Goal: Task Accomplishment & Management: Manage account settings

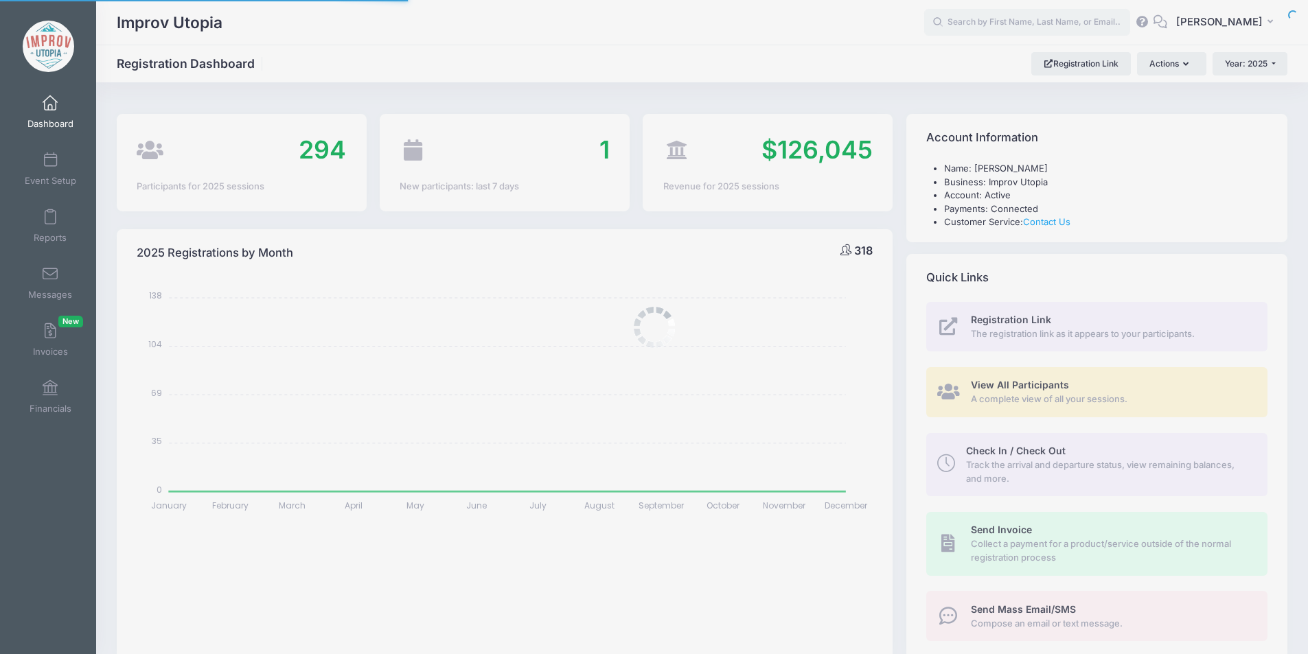
select select
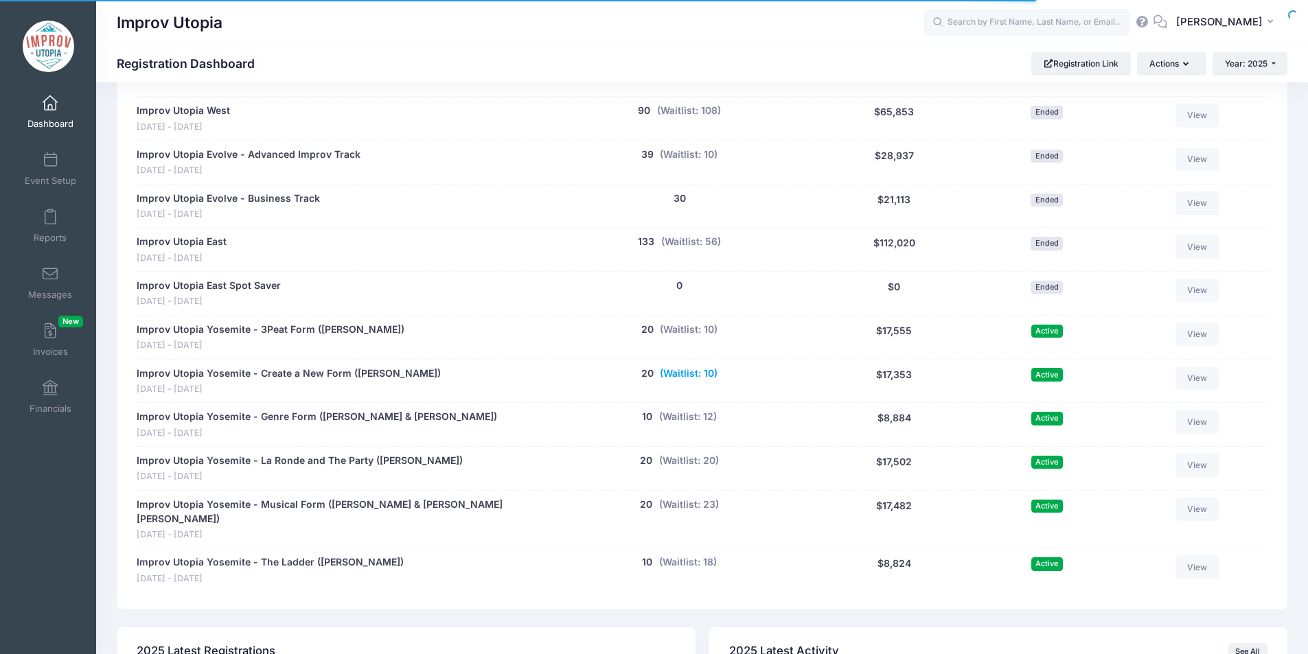
click at [704, 373] on button "(Waitlist: 10)" at bounding box center [689, 374] width 58 height 14
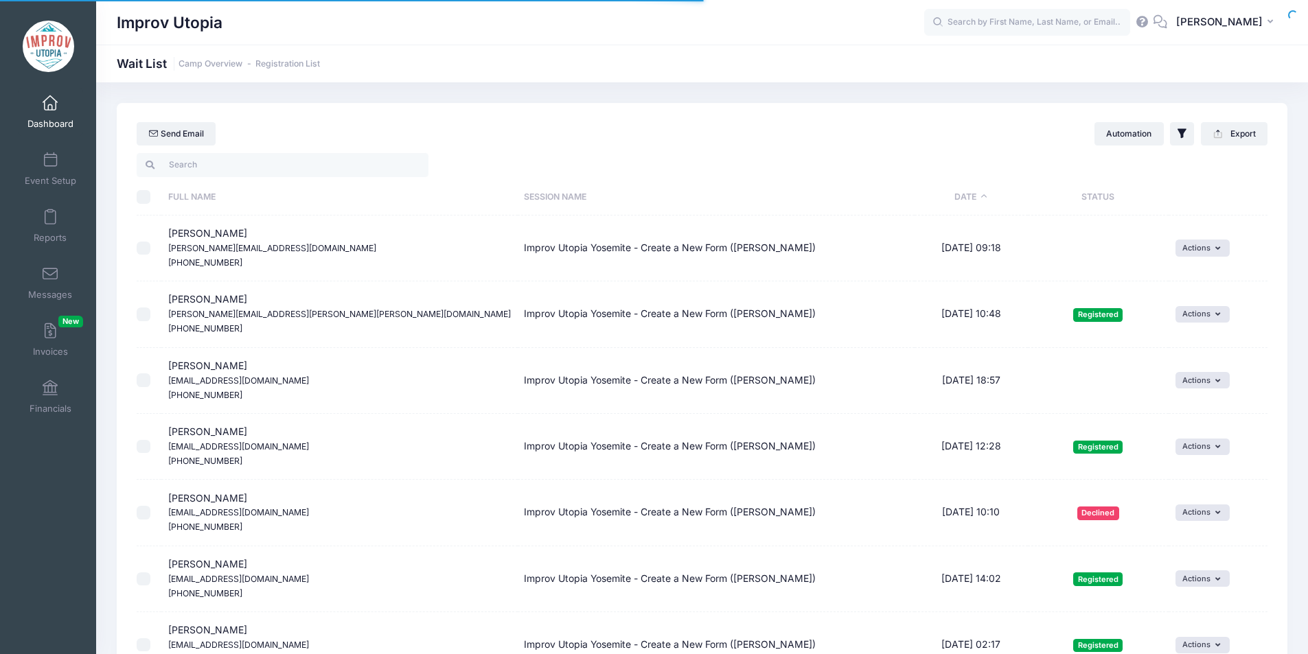
select select "50"
click at [934, 202] on th "Date" at bounding box center [970, 197] width 113 height 36
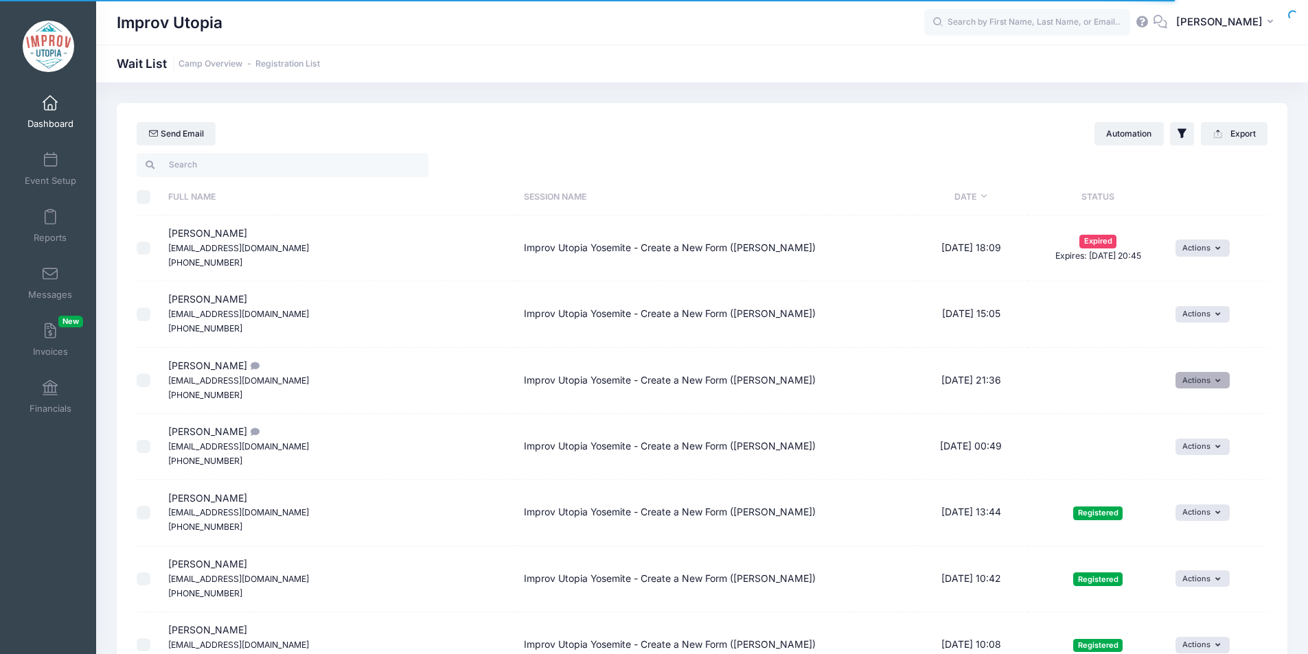
click at [1179, 381] on button "Actions" at bounding box center [1202, 380] width 54 height 16
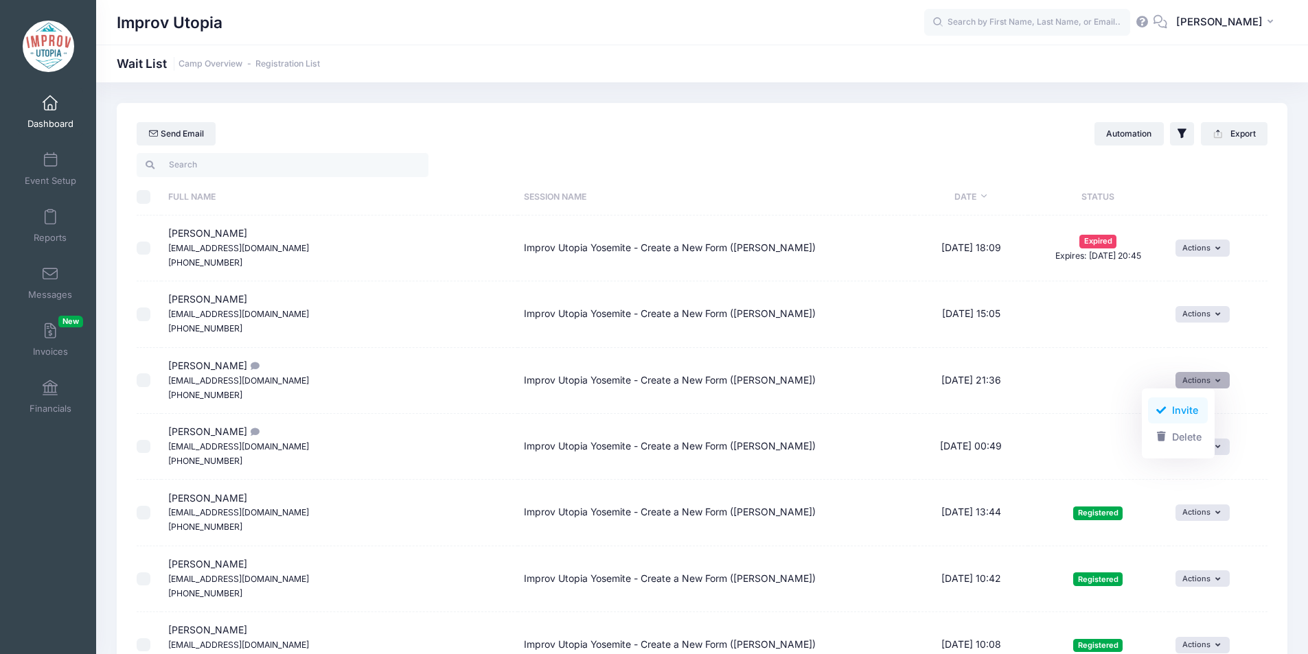
click at [1174, 403] on link "Invite" at bounding box center [1178, 410] width 60 height 26
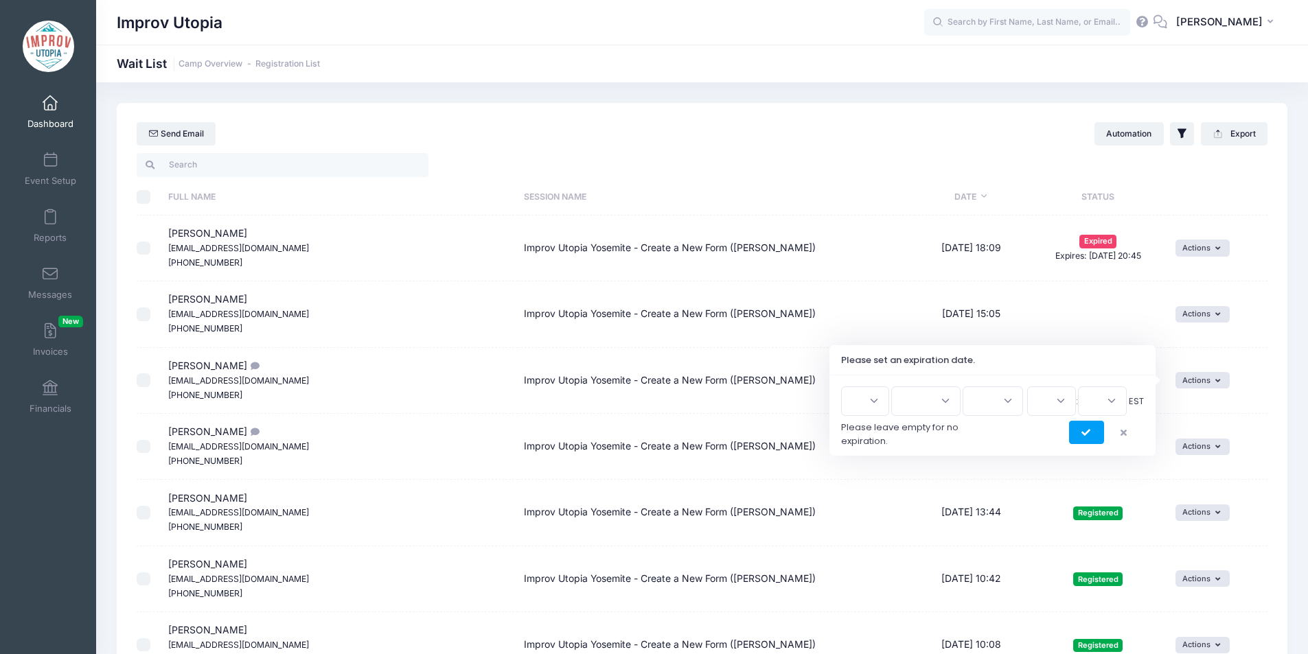
click at [869, 408] on select "1 2 3 4 5 6 7 8 9 10 11 12 13 14 15 16 17 18 19 20 21 22 23 24 25 26 27 28 29 3…" at bounding box center [865, 401] width 48 height 30
select select "17"
click at [846, 386] on select "1 2 3 4 5 6 7 8 9 10 11 12 13 14 15 16 17 18 19 20 21 22 23 24 25 26 27 28 29 3…" at bounding box center [865, 401] width 48 height 30
click at [923, 399] on select "Jan Feb Mar Apr May Jun [DATE] Aug Sep Oct Nov Dec" at bounding box center [925, 401] width 69 height 30
select select "8"
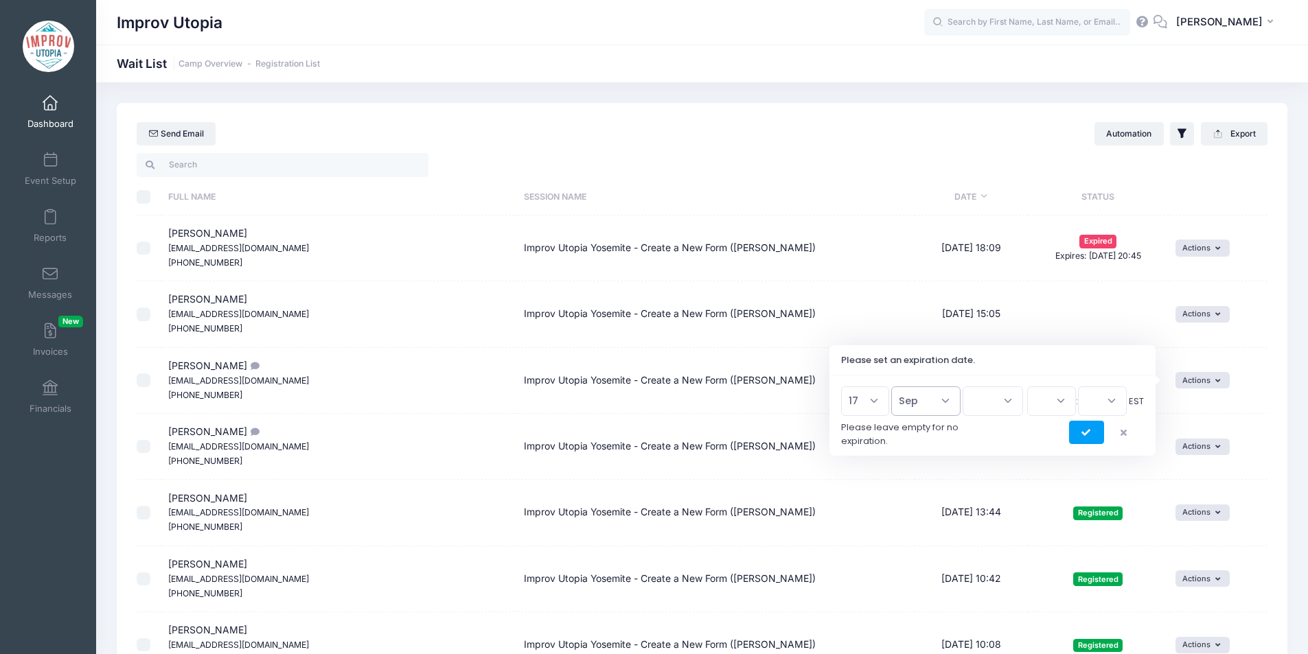
click at [897, 386] on select "Jan Feb Mar Apr May Jun [DATE] Aug Sep Oct Nov Dec" at bounding box center [925, 401] width 69 height 30
click at [988, 402] on select "2026 2025" at bounding box center [992, 401] width 60 height 30
select select "2025"
click at [962, 386] on select "2026 2025" at bounding box center [992, 401] width 60 height 30
click at [1036, 411] on select "00 01 02 03 04 05 06 07 08 09 10 11 12 13 14 15 16 17 18 19 20 21 22 23" at bounding box center [1051, 401] width 49 height 30
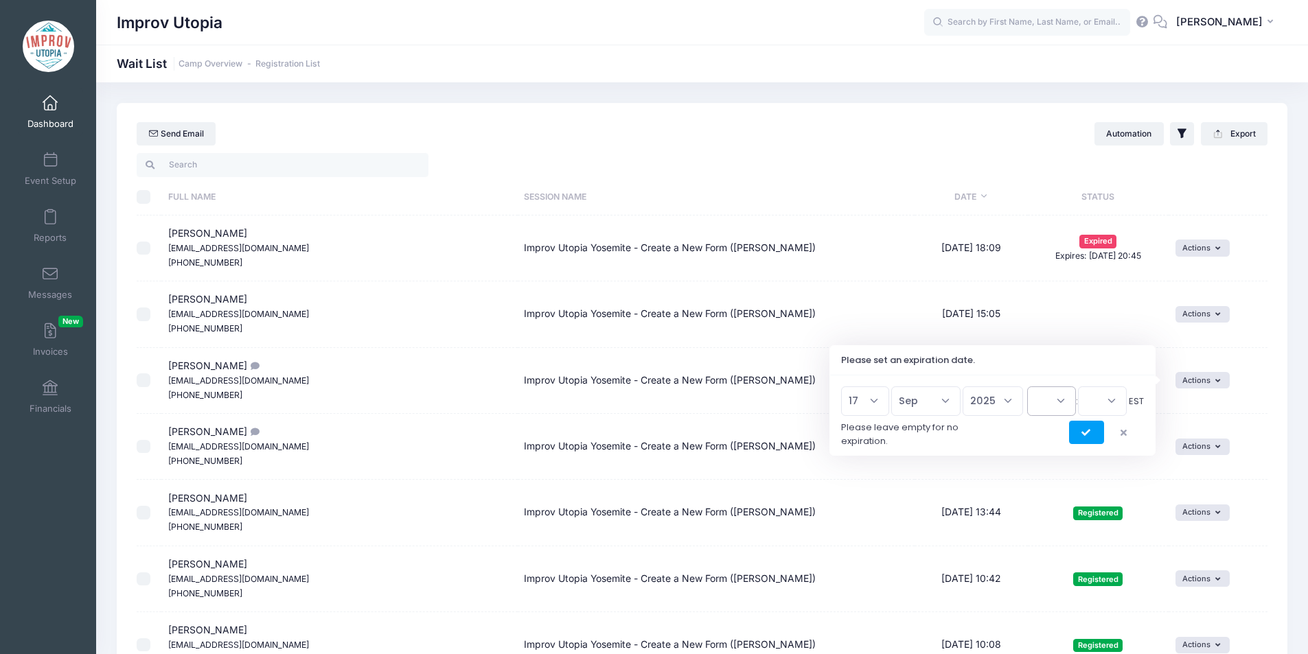
select select "16"
click at [1027, 386] on select "00 01 02 03 04 05 06 07 08 09 10 11 12 13 14 15 16 17 18 19 20 21 22 23" at bounding box center [1051, 401] width 49 height 30
click at [1092, 410] on select "00 15 30 45" at bounding box center [1102, 401] width 49 height 30
select select "45"
click at [1078, 386] on select "00 15 30 45" at bounding box center [1102, 401] width 49 height 30
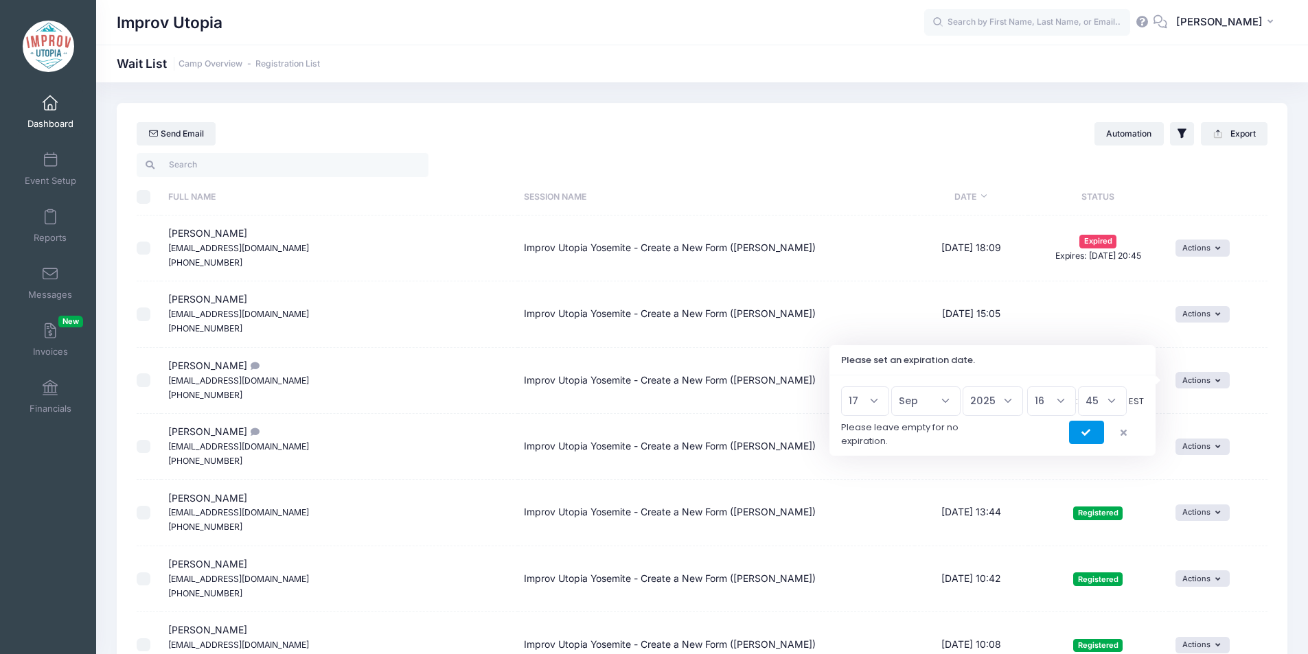
click at [1090, 435] on button "submit" at bounding box center [1086, 432] width 35 height 23
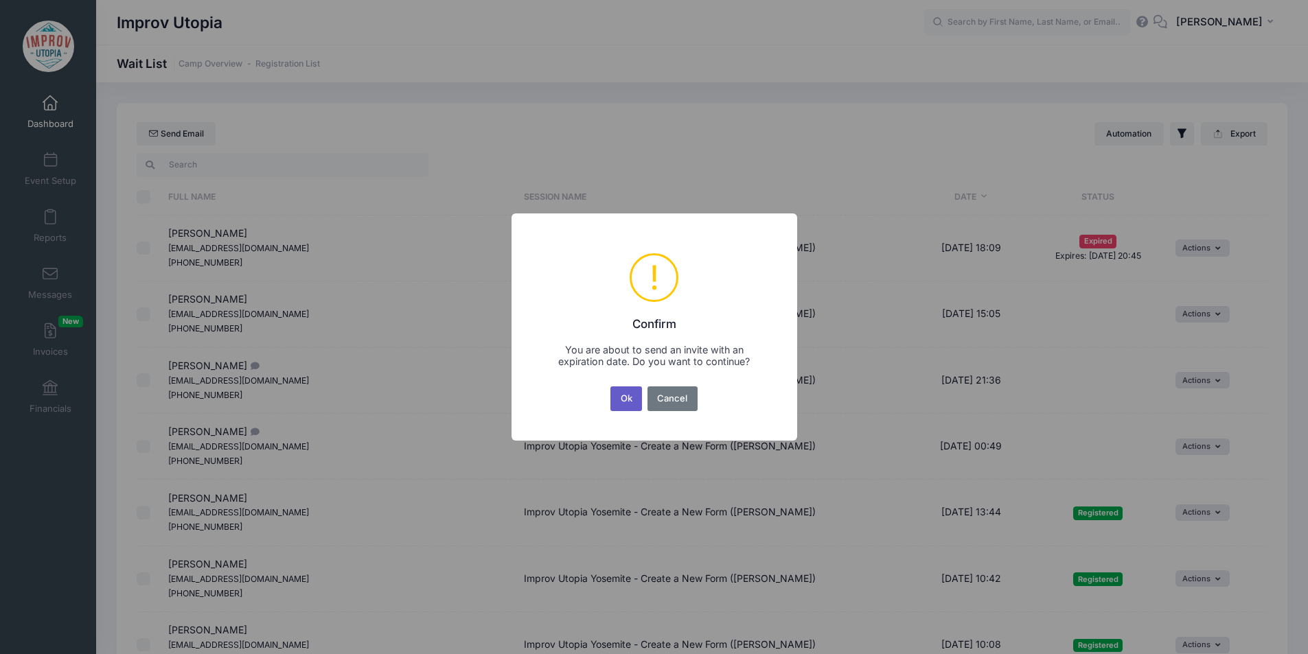
click at [636, 396] on button "Ok" at bounding box center [626, 398] width 32 height 25
